Goal: Transaction & Acquisition: Purchase product/service

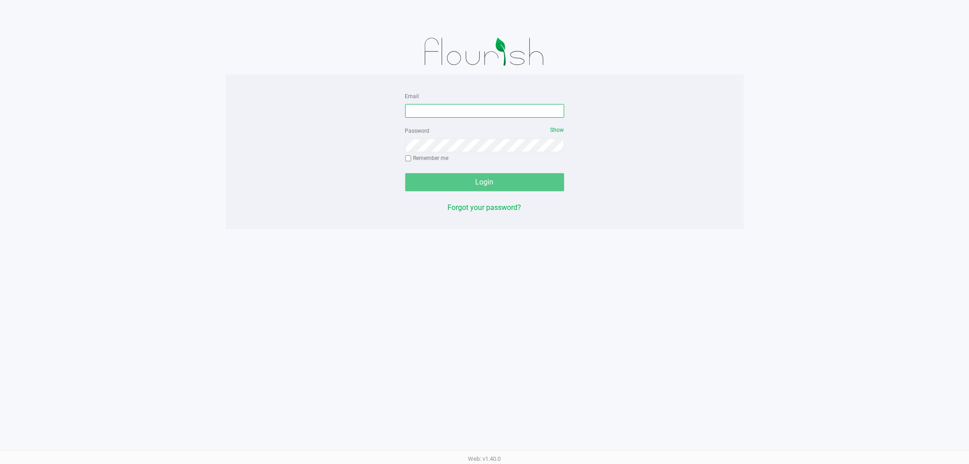
click at [508, 110] on input "Email" at bounding box center [484, 111] width 159 height 14
type input "[EMAIL_ADDRESS][DOMAIN_NAME]"
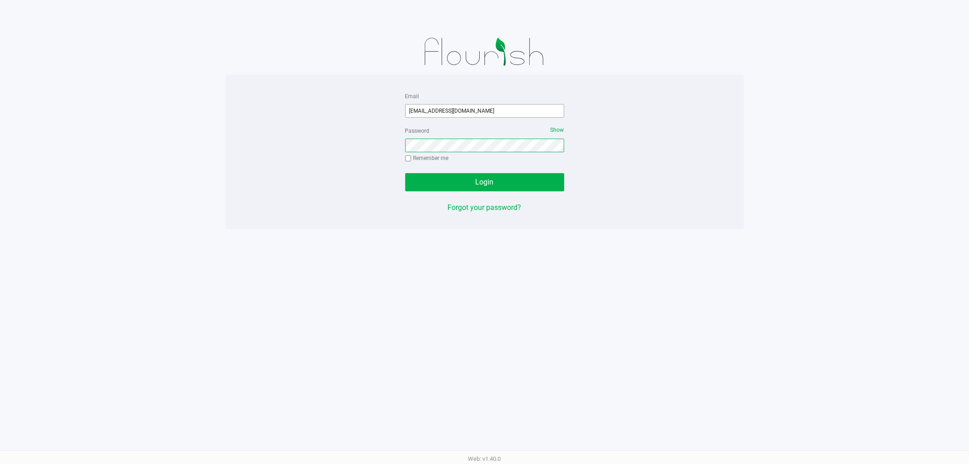
click at [405, 173] on button "Login" at bounding box center [484, 182] width 159 height 18
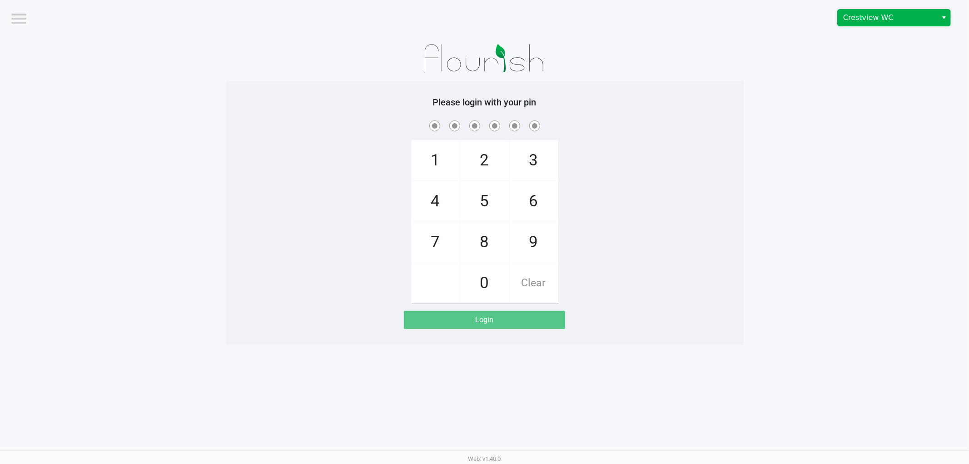
click at [882, 12] on span "Crestview WC" at bounding box center [887, 17] width 89 height 11
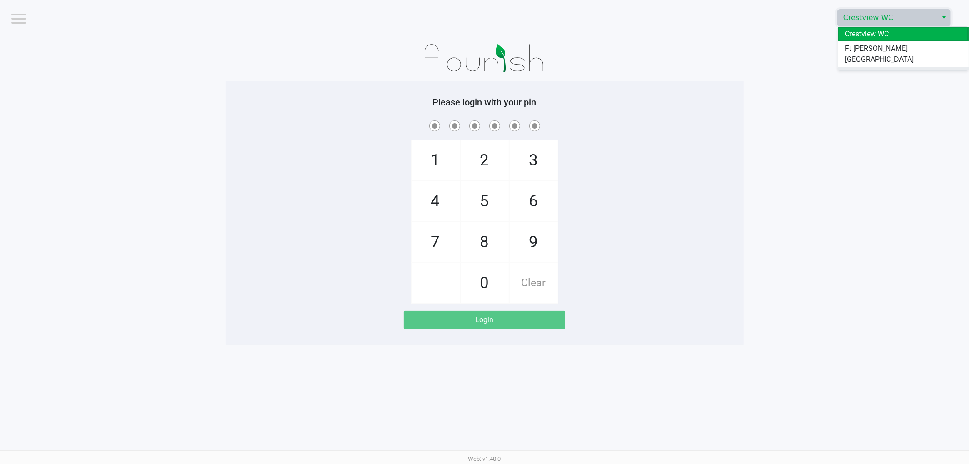
click at [874, 70] on li "Pensacola WC" at bounding box center [903, 74] width 131 height 15
click at [774, 117] on app-pos-login-wrapper "Logout Pensacola WC Please login with your pin 1 4 7 2 5 8 0 3 6 9 Clear Login" at bounding box center [484, 172] width 969 height 345
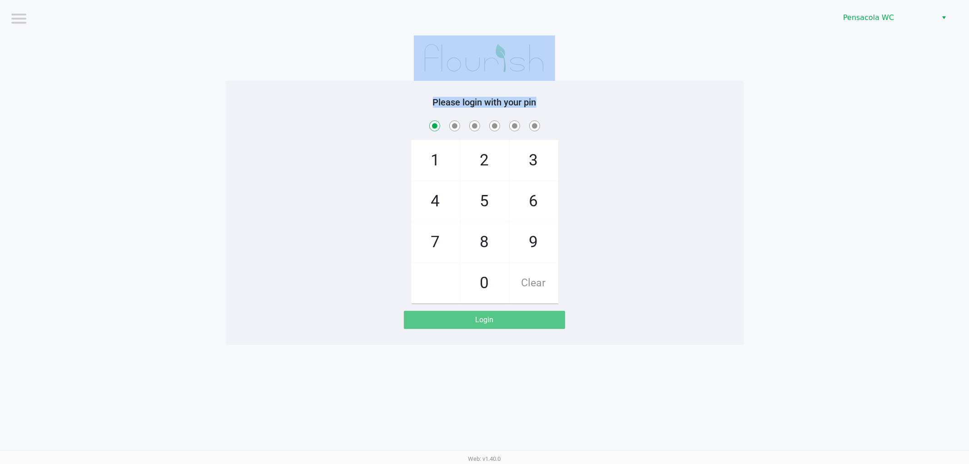
checkbox input "true"
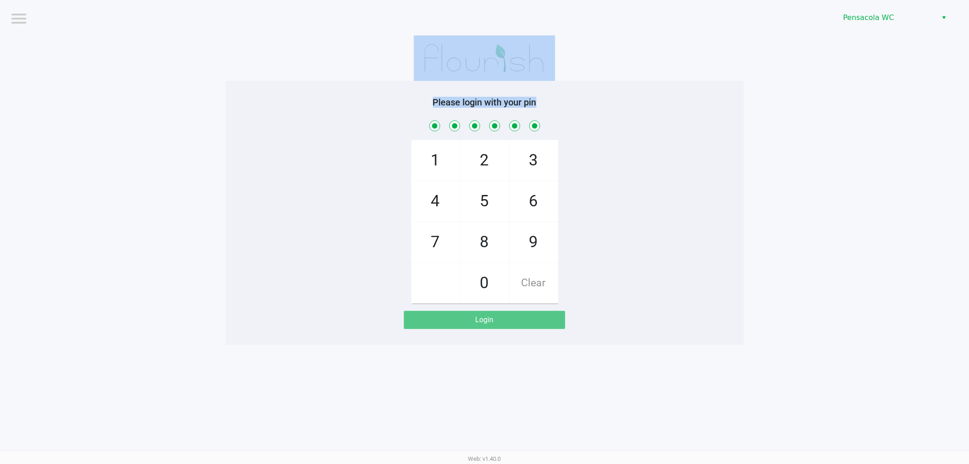
checkbox input "true"
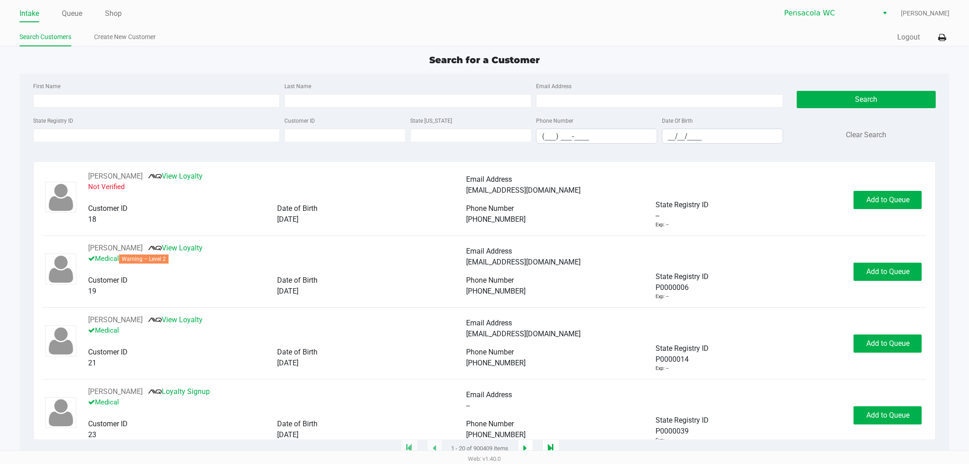
drag, startPoint x: 76, startPoint y: 15, endPoint x: 87, endPoint y: 43, distance: 29.8
click at [78, 17] on link "Queue" at bounding box center [72, 13] width 20 height 13
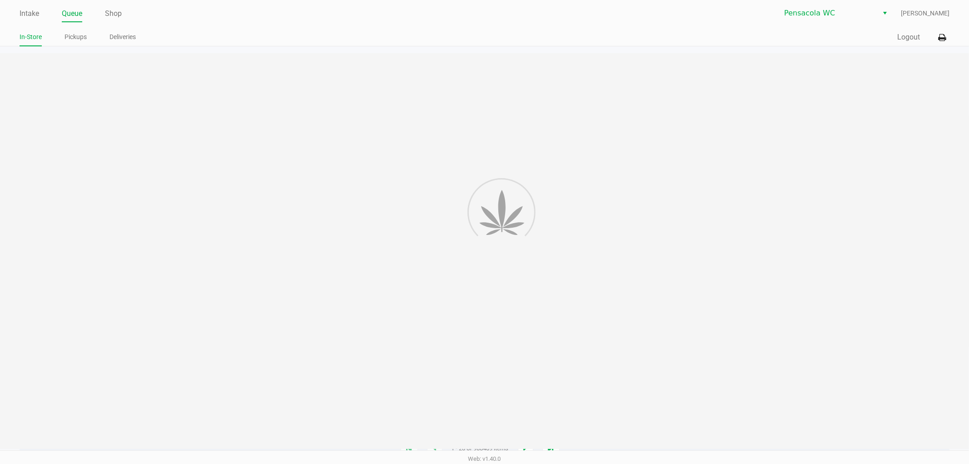
drag, startPoint x: 86, startPoint y: 41, endPoint x: 199, endPoint y: 76, distance: 117.6
click at [89, 43] on ul "In-Store Pickups Deliveries" at bounding box center [252, 37] width 465 height 15
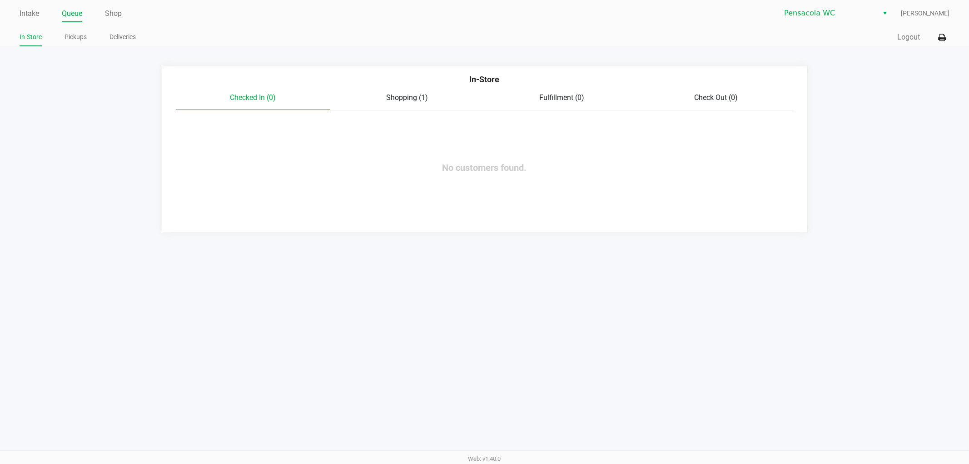
drag, startPoint x: 71, startPoint y: 35, endPoint x: 100, endPoint y: 49, distance: 32.3
click at [70, 35] on link "Pickups" at bounding box center [76, 36] width 22 height 11
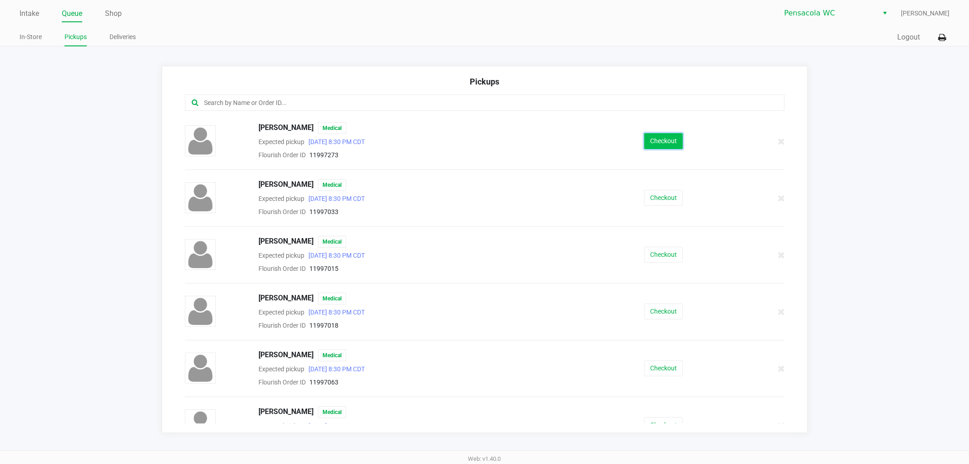
click at [660, 141] on button "Checkout" at bounding box center [663, 141] width 39 height 16
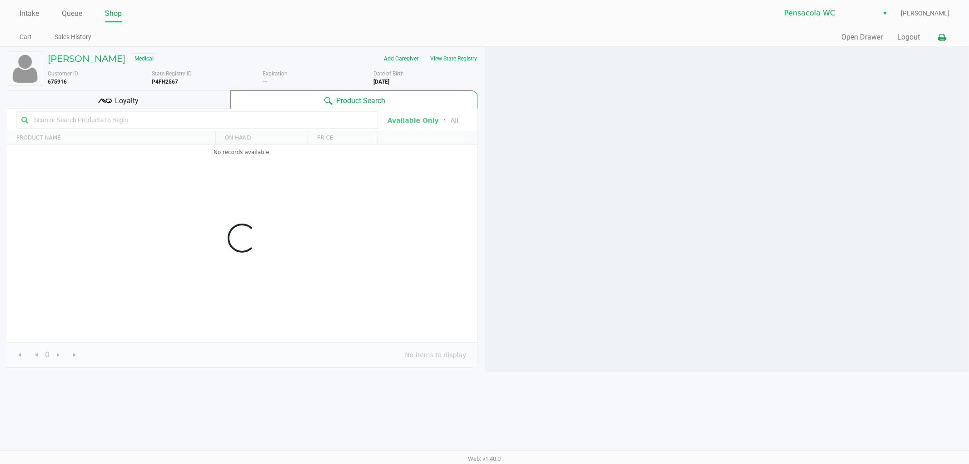
click at [942, 35] on icon at bounding box center [942, 38] width 8 height 6
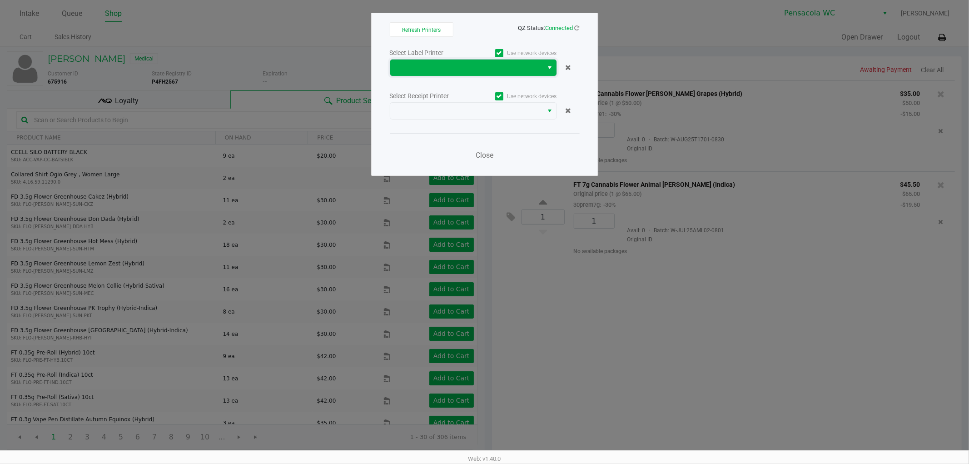
click at [484, 74] on span at bounding box center [466, 68] width 153 height 16
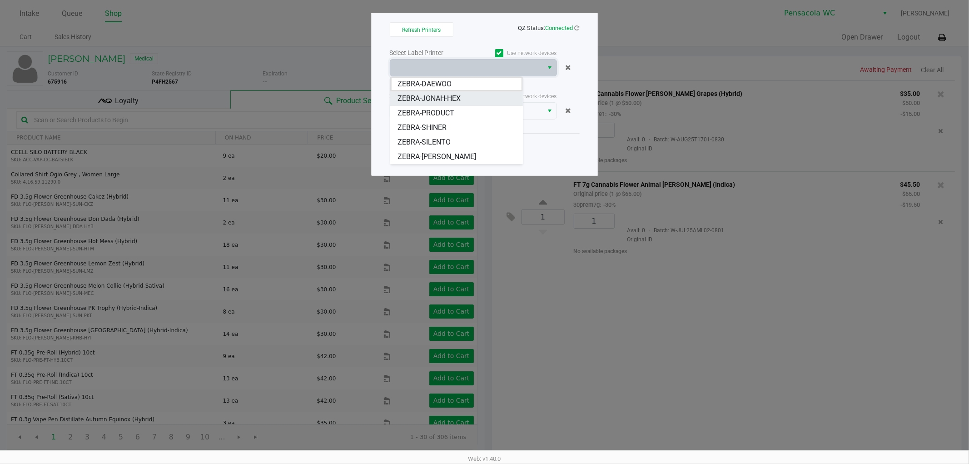
drag, startPoint x: 454, startPoint y: 99, endPoint x: 459, endPoint y: 107, distance: 10.1
click at [454, 99] on span "ZEBRA-JONAH-HEX" at bounding box center [429, 98] width 63 height 11
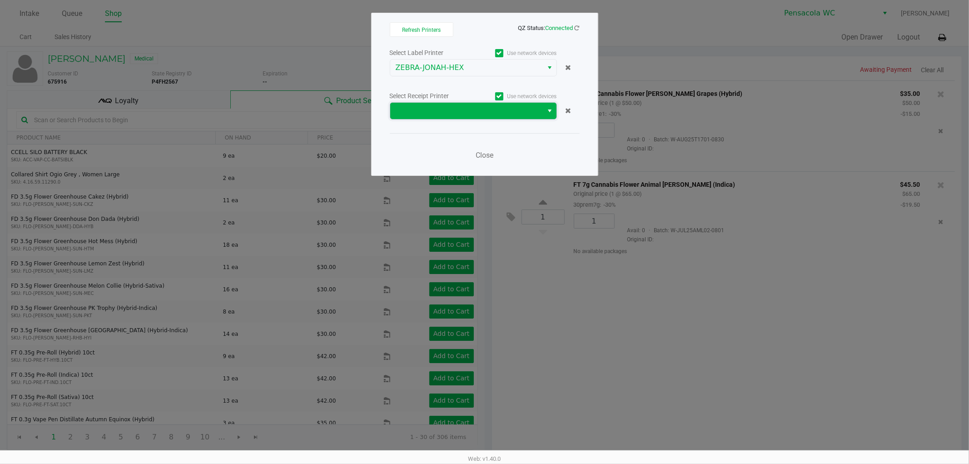
drag, startPoint x: 466, startPoint y: 111, endPoint x: 469, endPoint y: 118, distance: 7.2
click at [466, 112] on span at bounding box center [467, 110] width 142 height 11
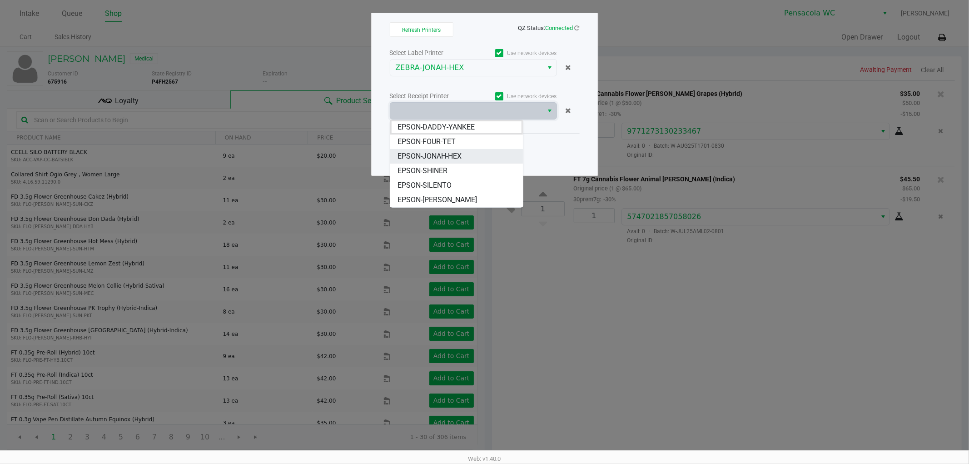
click at [472, 157] on li "EPSON-JONAH-HEX" at bounding box center [456, 156] width 133 height 15
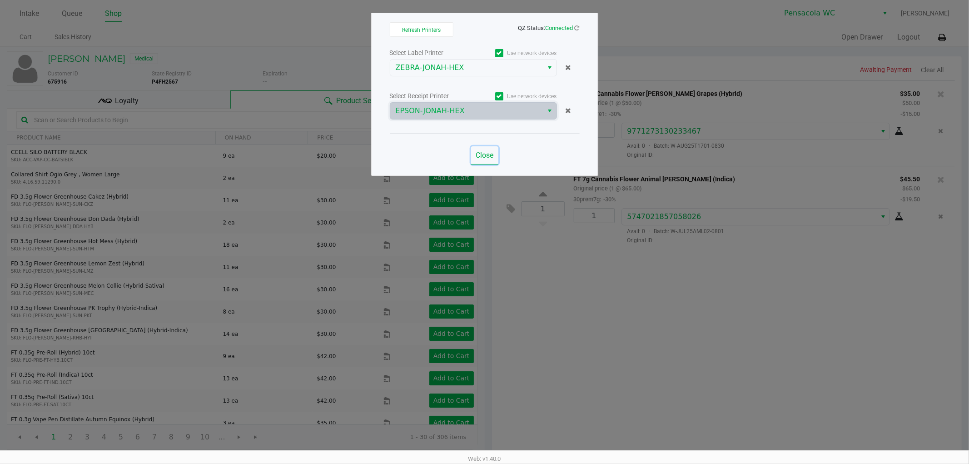
drag, startPoint x: 479, startPoint y: 157, endPoint x: 528, endPoint y: 201, distance: 66.6
click at [484, 159] on span "Close" at bounding box center [485, 155] width 18 height 9
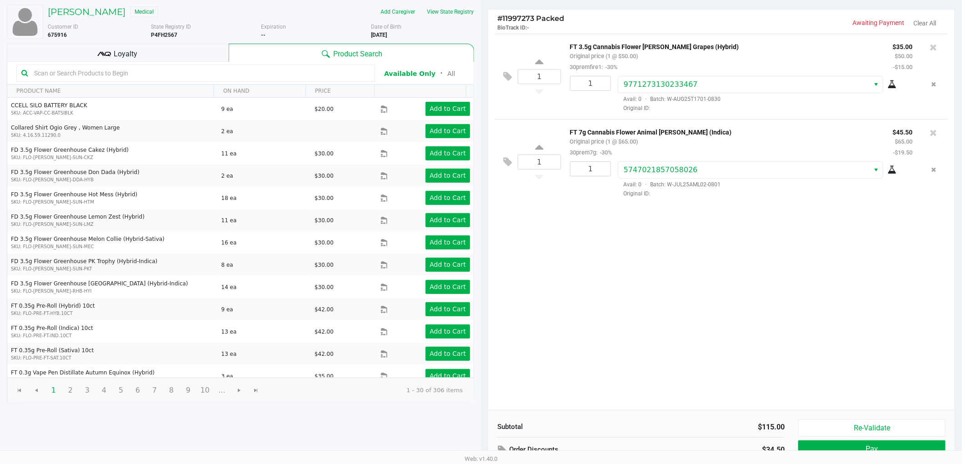
scroll to position [94, 0]
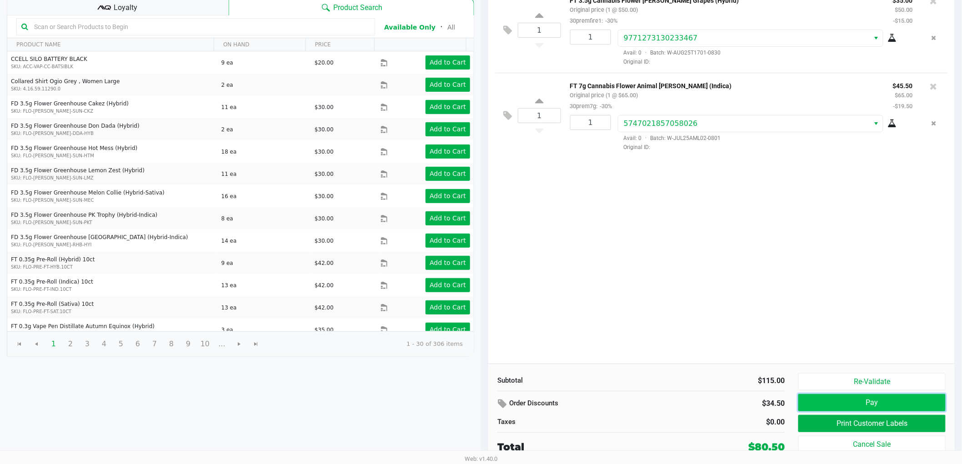
click at [838, 405] on button "Pay" at bounding box center [871, 402] width 147 height 17
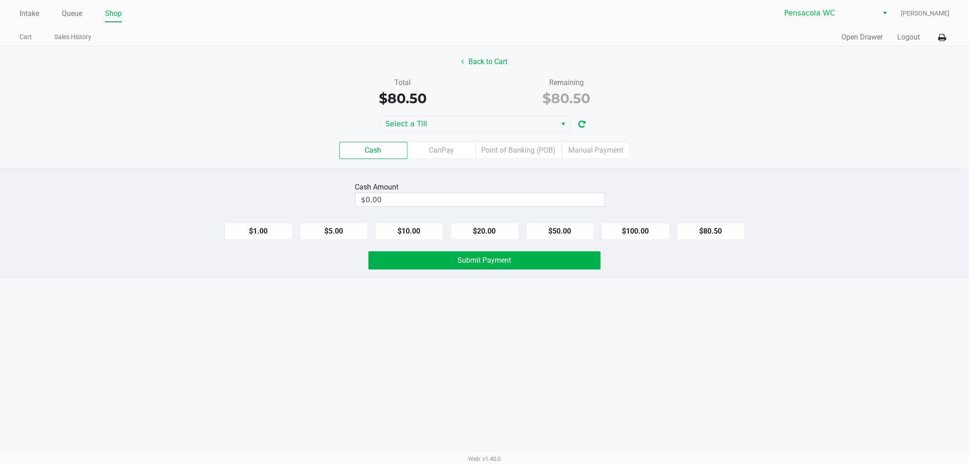
click at [406, 115] on div "Back to Cart Total $80.50 Remaining $80.50 Select a Till Cash CanPay Point of B…" at bounding box center [484, 107] width 969 height 122
click at [410, 125] on span "Select a Till" at bounding box center [469, 124] width 166 height 11
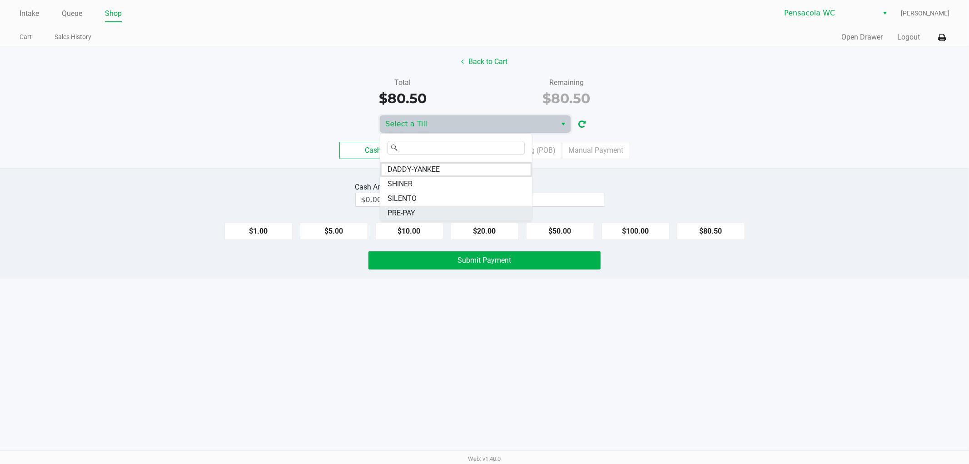
click at [431, 211] on li "PRE-PAY" at bounding box center [456, 213] width 152 height 15
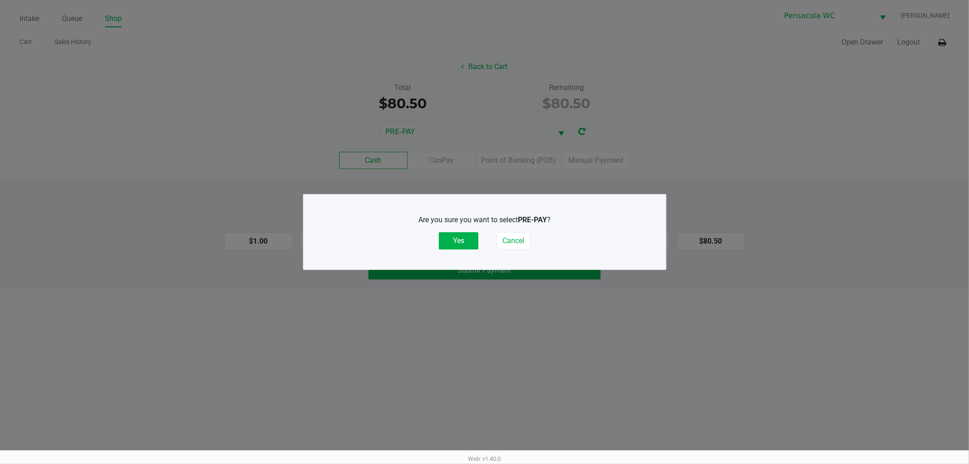
click at [451, 223] on p "Are you sure you want to select PRE-PAY ?" at bounding box center [485, 219] width 313 height 11
drag, startPoint x: 455, startPoint y: 230, endPoint x: 456, endPoint y: 235, distance: 5.6
click at [455, 230] on div "Are you sure you want to select PRE-PAY ? Yes Cancel" at bounding box center [485, 231] width 326 height 35
click at [457, 239] on button "Yes" at bounding box center [459, 240] width 40 height 17
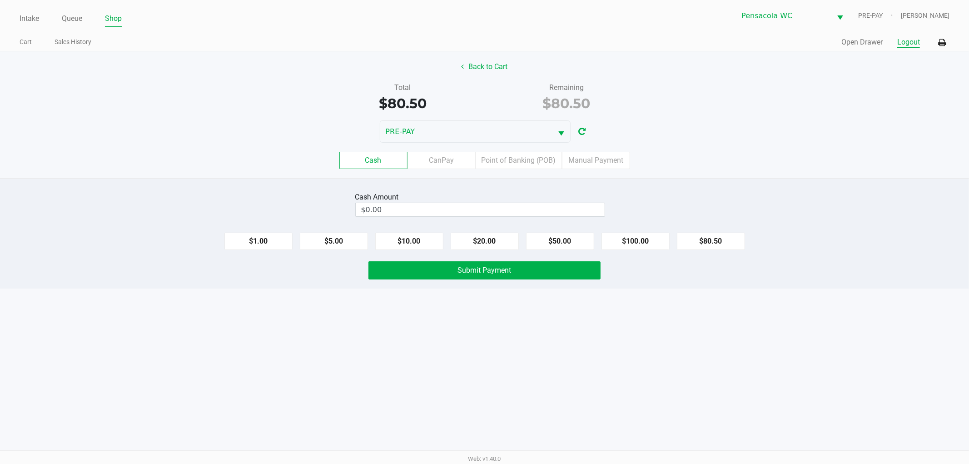
click at [909, 46] on button "Logout" at bounding box center [908, 42] width 23 height 11
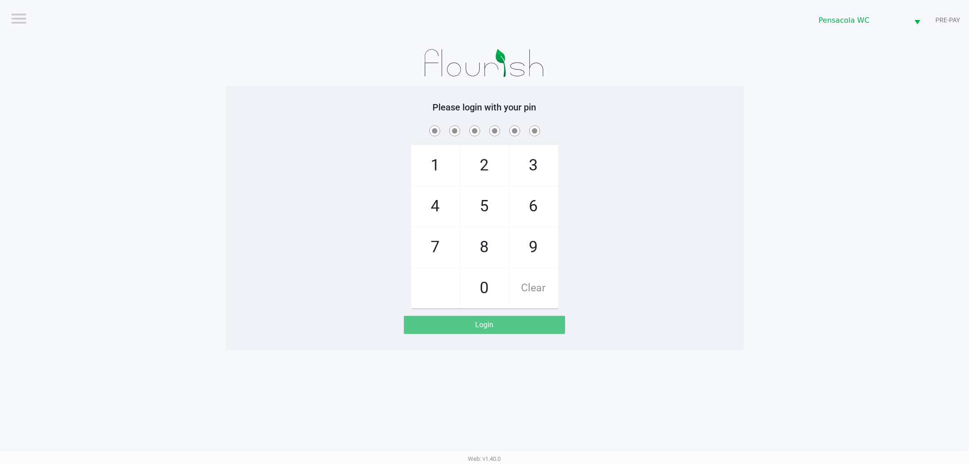
click at [854, 187] on app-pos-login-wrapper "Logout Pensacola WC PRE-PAY Please login with your pin 1 4 7 2 5 8 0 3 6 9 Clea…" at bounding box center [484, 175] width 969 height 350
